Goal: Navigation & Orientation: Find specific page/section

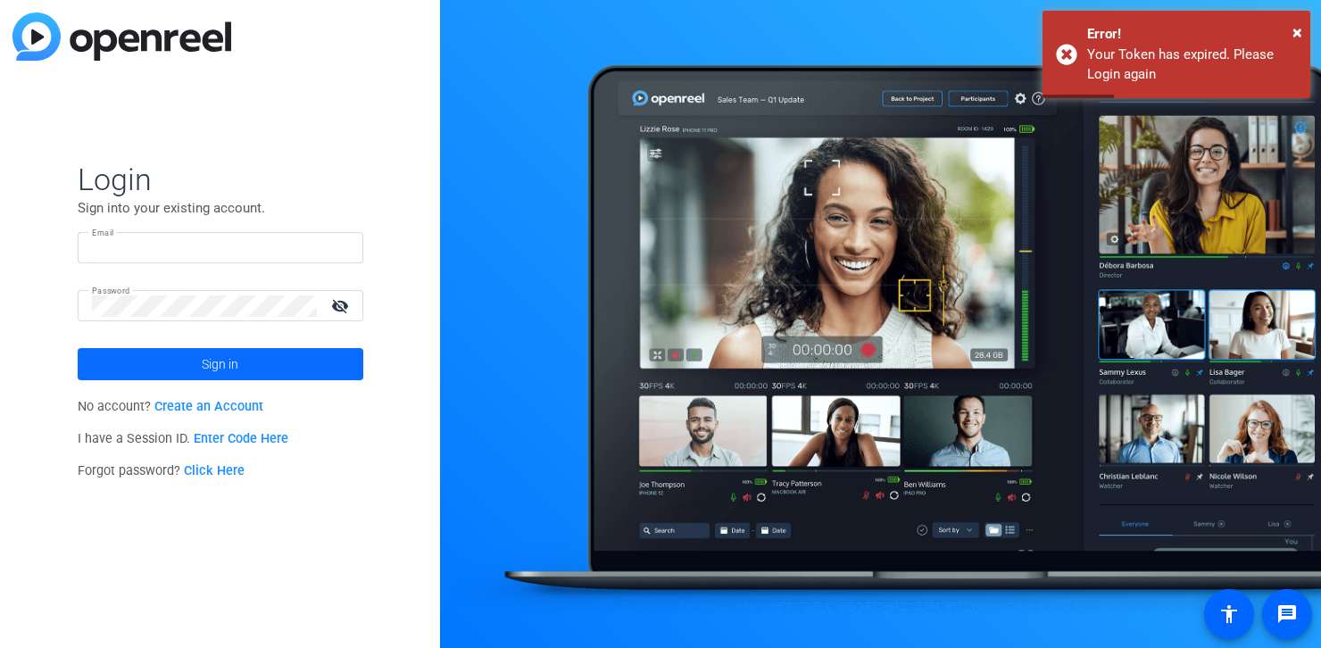
type input "[EMAIL_ADDRESS][DOMAIN_NAME]"
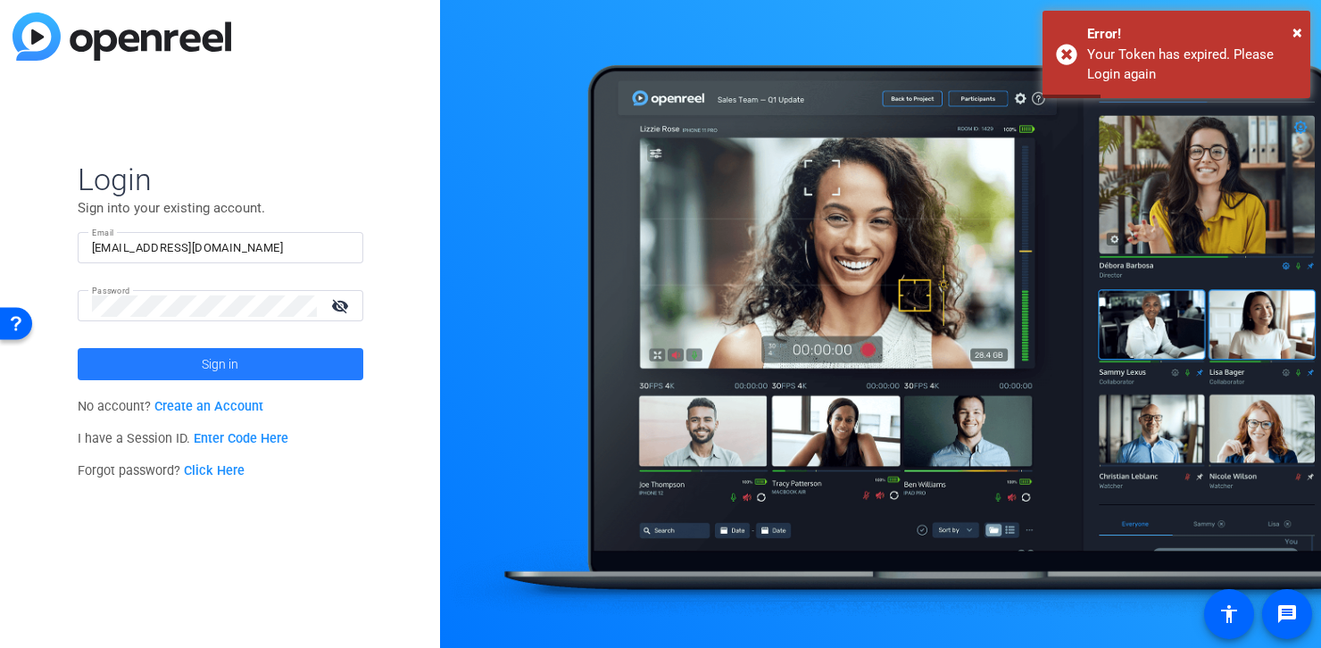
click at [272, 356] on span at bounding box center [221, 364] width 286 height 43
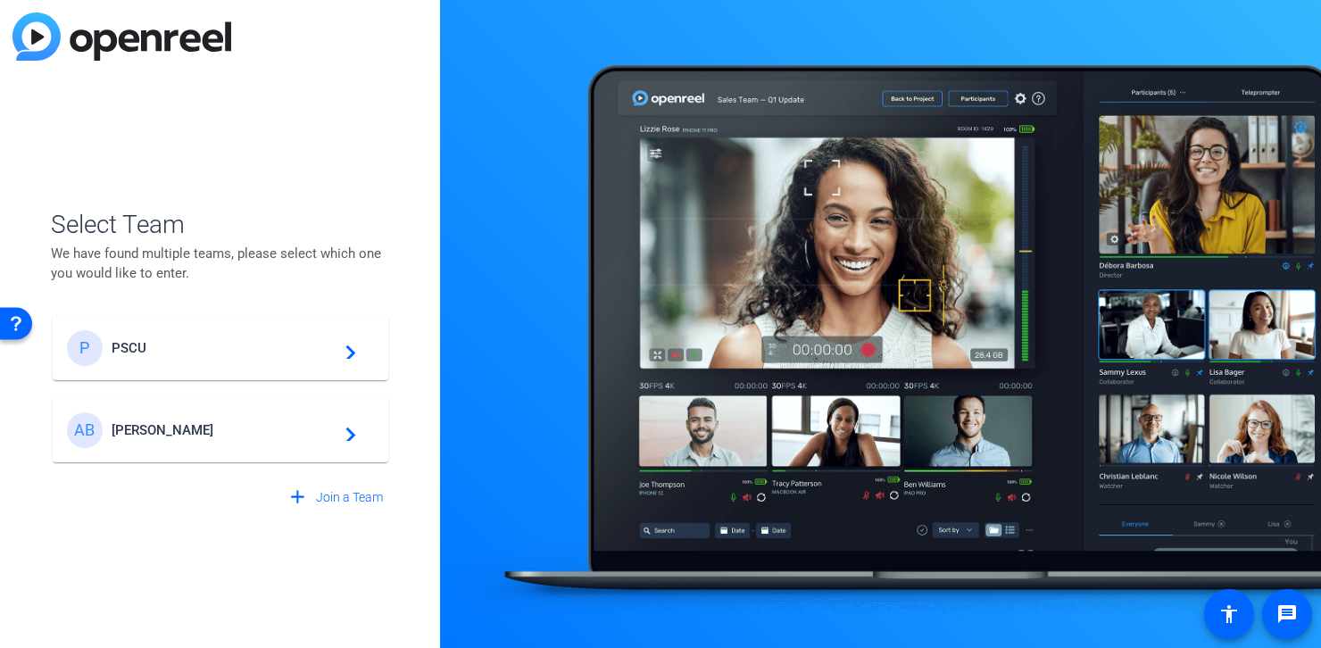
click at [249, 356] on div "P PSCU navigate_next" at bounding box center [220, 348] width 307 height 36
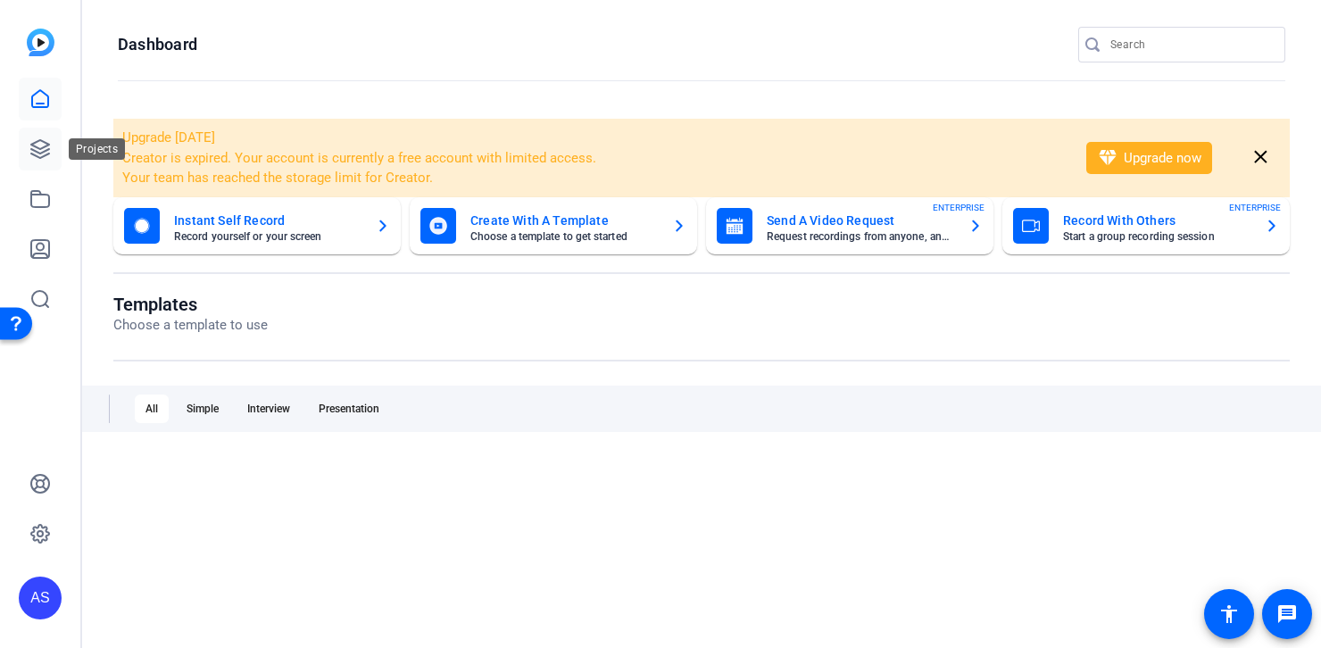
click at [29, 147] on link at bounding box center [40, 149] width 43 height 43
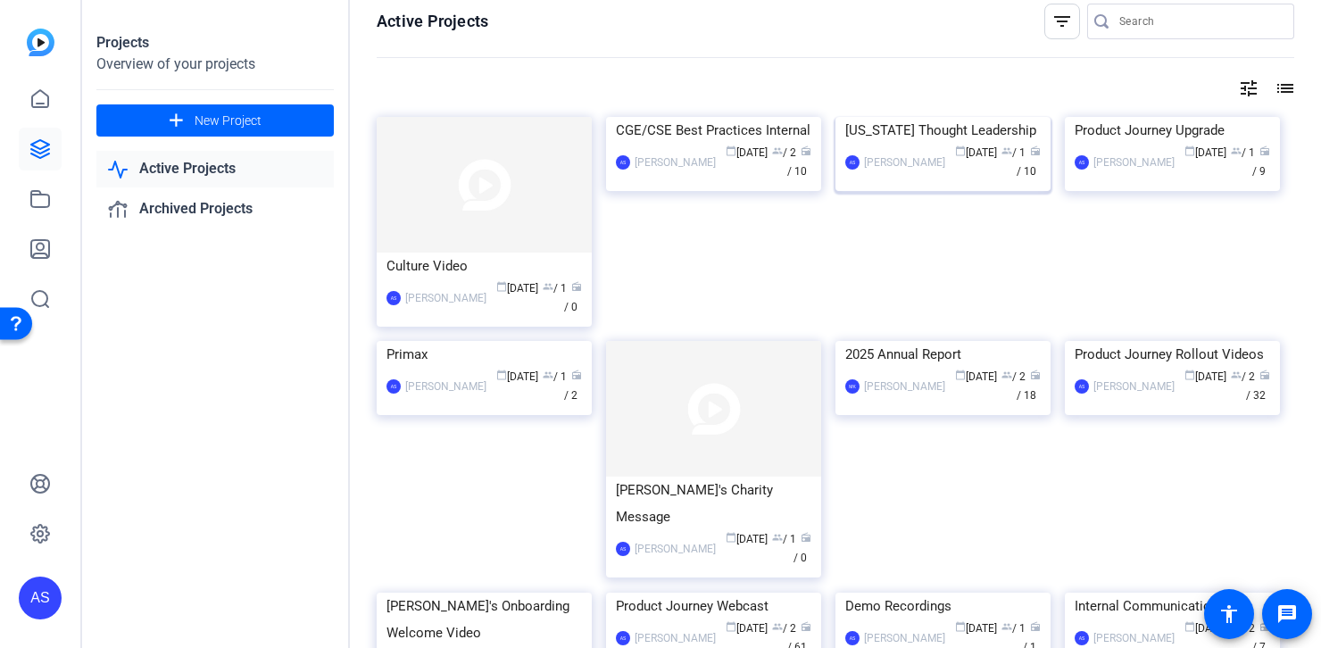
scroll to position [26, 0]
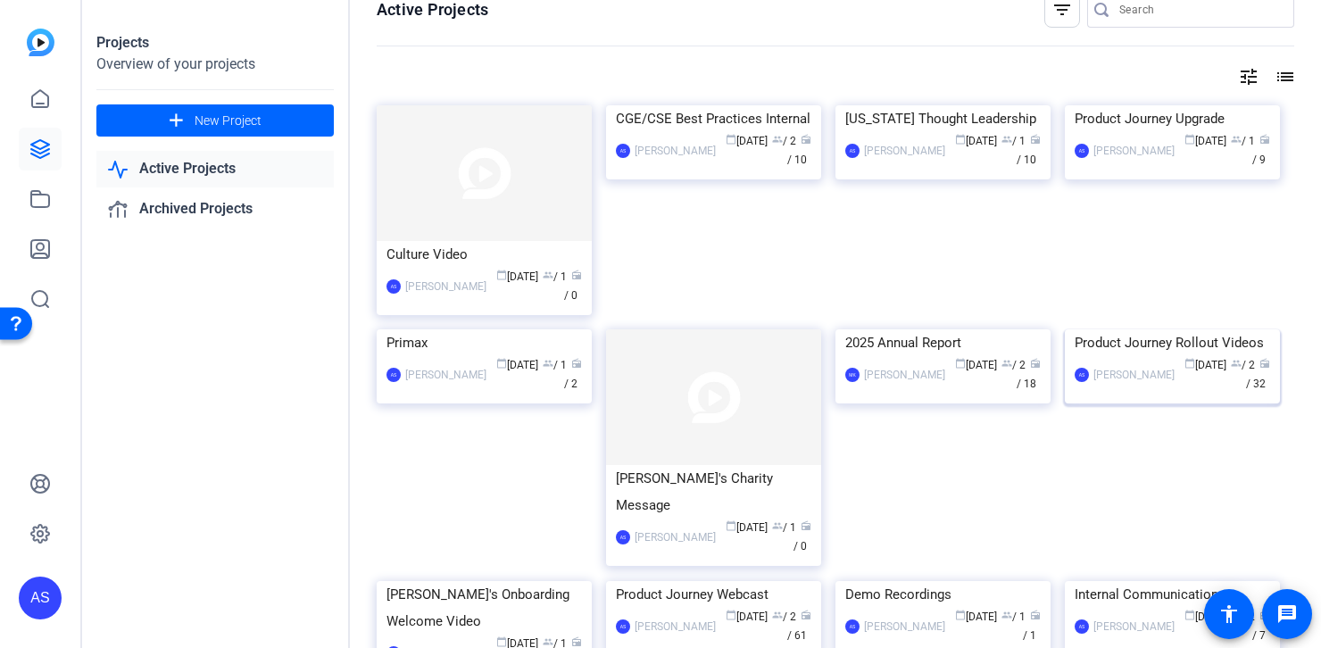
click at [1179, 356] on div "Product Journey Rollout Videos" at bounding box center [1172, 342] width 195 height 27
